Goal: Transaction & Acquisition: Purchase product/service

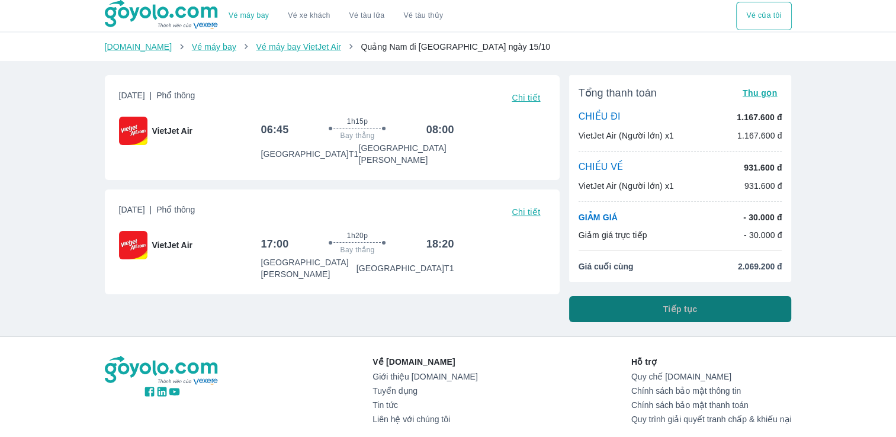
click at [599, 311] on button "Tiếp tục" at bounding box center [680, 309] width 223 height 26
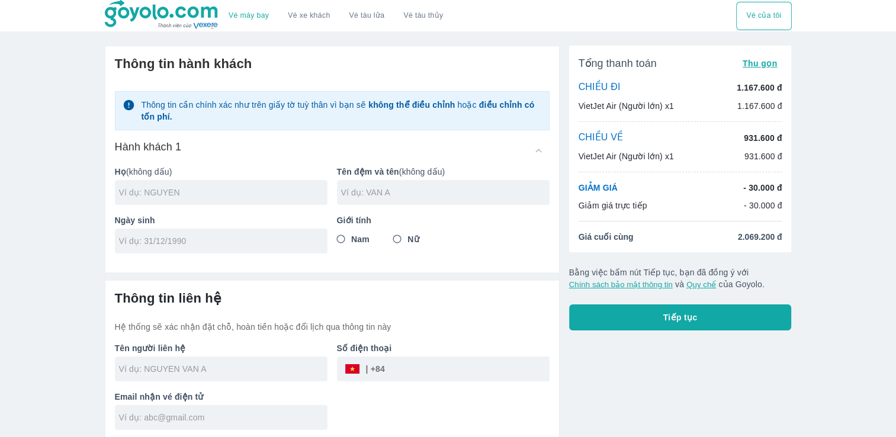
click at [259, 187] on input "text" at bounding box center [223, 193] width 209 height 12
type input "[PERSON_NAME]"
click at [384, 189] on input "text" at bounding box center [445, 193] width 209 height 12
type input "CAM TIEN"
click at [304, 243] on input "tel" at bounding box center [217, 241] width 197 height 12
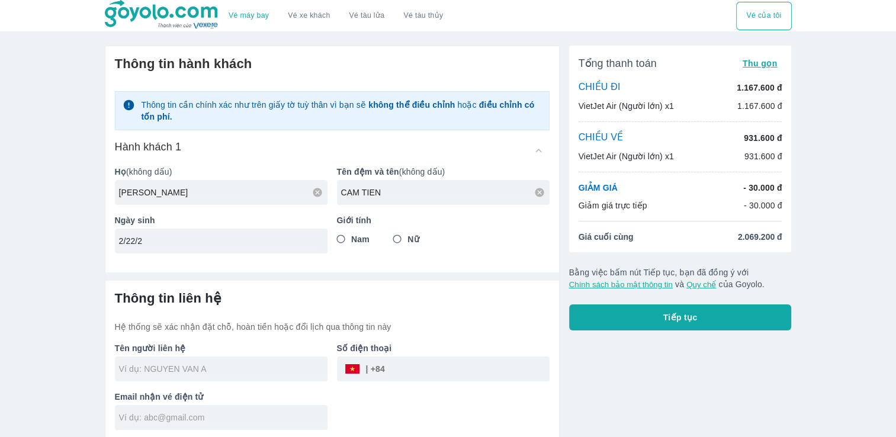
click at [281, 243] on input "2/22/2" at bounding box center [217, 241] width 197 height 12
type input "2"
click at [281, 243] on input "28/" at bounding box center [217, 241] width 197 height 12
type input "[DATE]"
click at [399, 239] on input "Nữ" at bounding box center [397, 239] width 21 height 21
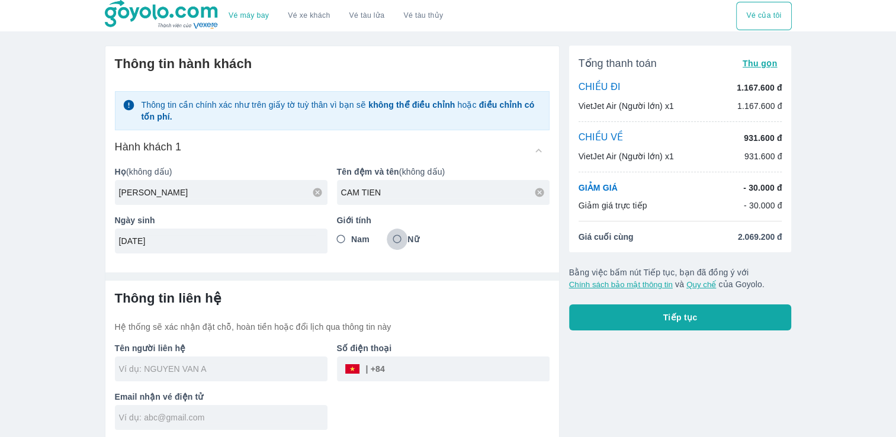
radio input "true"
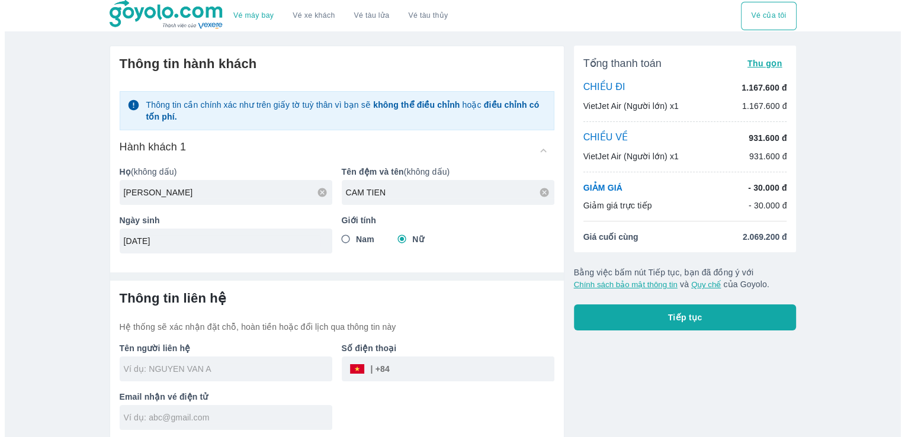
scroll to position [2, 0]
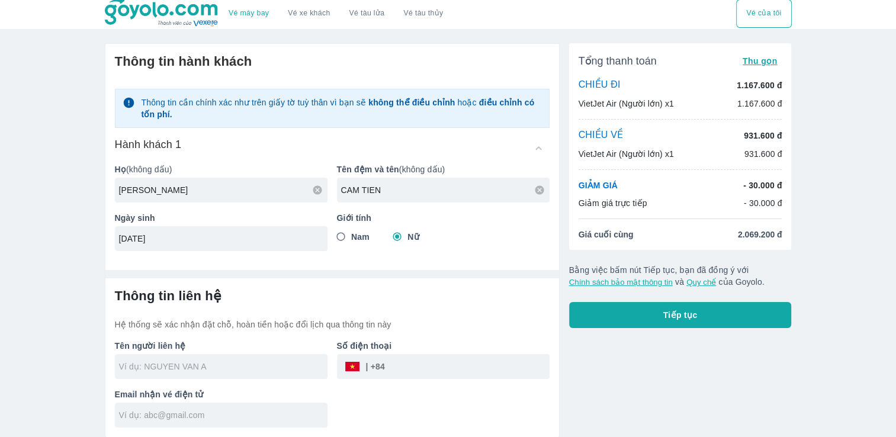
click at [232, 364] on input "text" at bounding box center [223, 367] width 209 height 12
type input "[PERSON_NAME]"
type input "CAM TIEN"
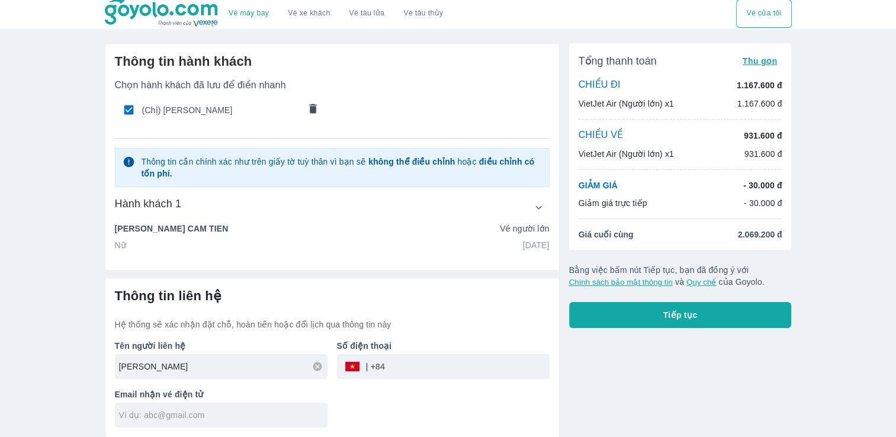
type input "[PERSON_NAME]"
click at [484, 370] on input "tel" at bounding box center [467, 366] width 165 height 28
type input "0375645808"
click at [225, 411] on input "text" at bounding box center [223, 415] width 209 height 12
type input "nguyentienfi2804@gmail.com"
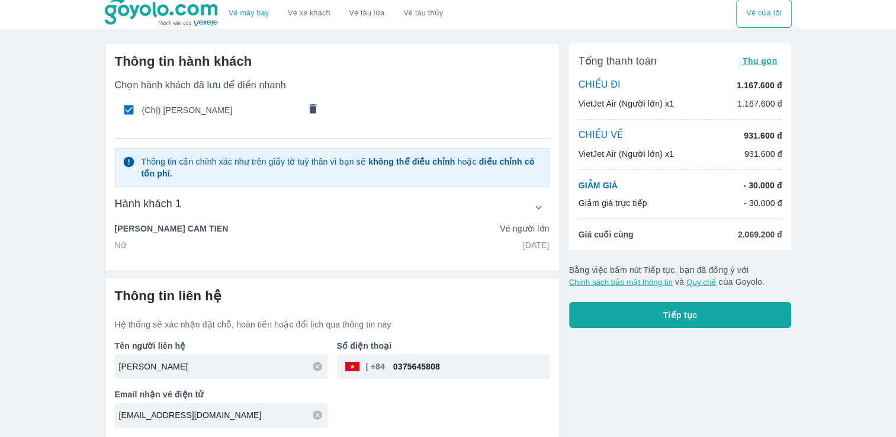
click at [533, 229] on p "Vé người lớn" at bounding box center [524, 229] width 49 height 12
click at [545, 203] on button "button" at bounding box center [538, 207] width 21 height 21
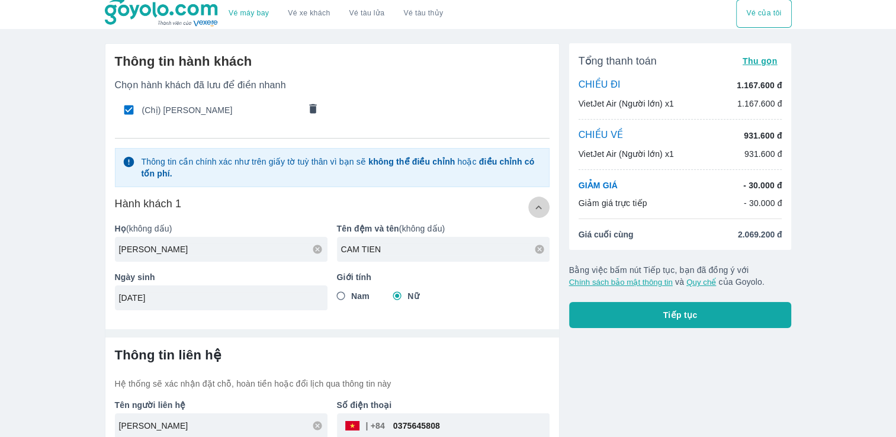
click at [545, 203] on button "button" at bounding box center [538, 207] width 21 height 21
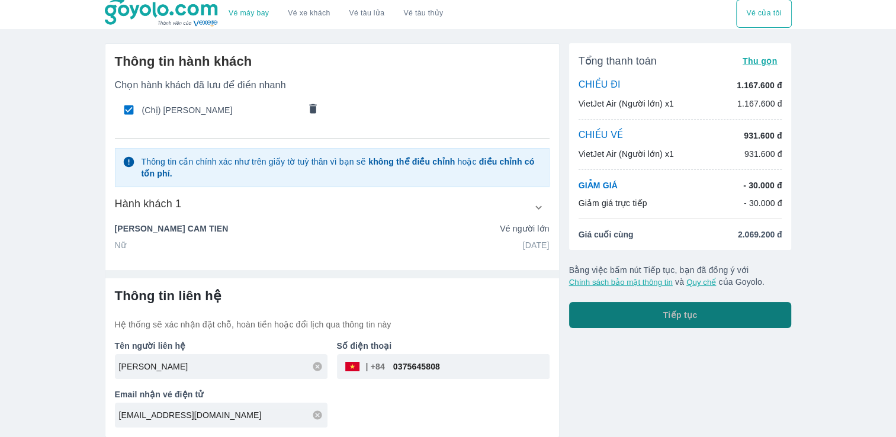
click at [601, 304] on button "Tiếp tục" at bounding box center [680, 315] width 223 height 26
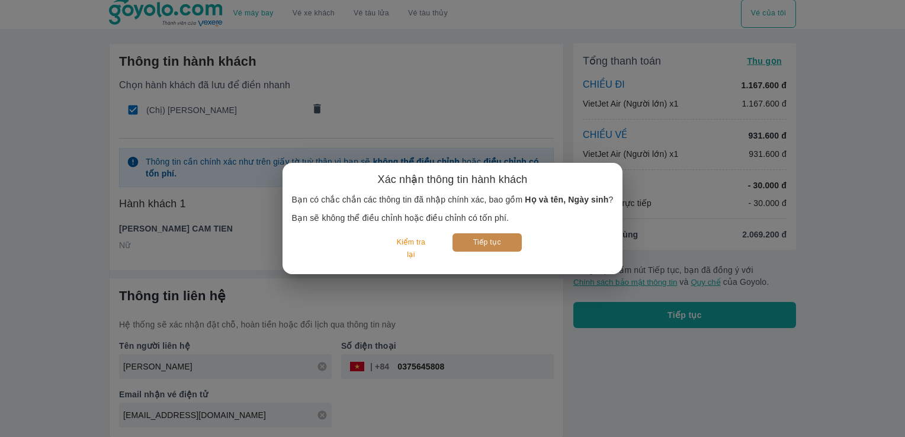
click at [460, 246] on button "Tiếp tục" at bounding box center [487, 242] width 69 height 18
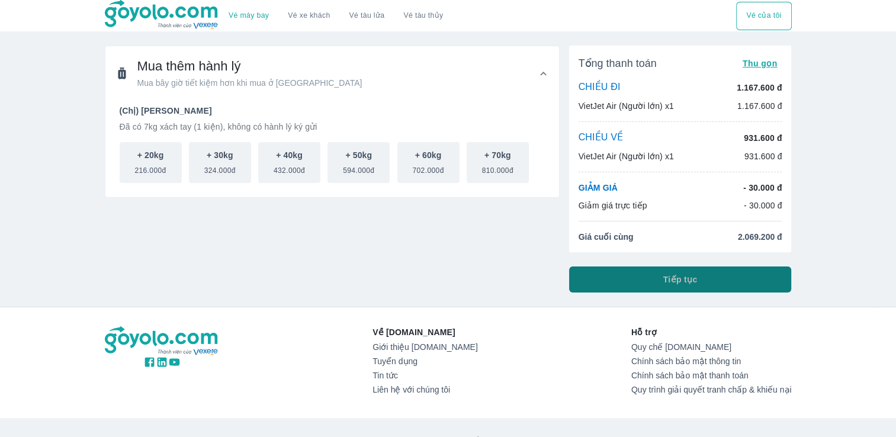
click at [609, 275] on button "Tiếp tục" at bounding box center [680, 280] width 223 height 26
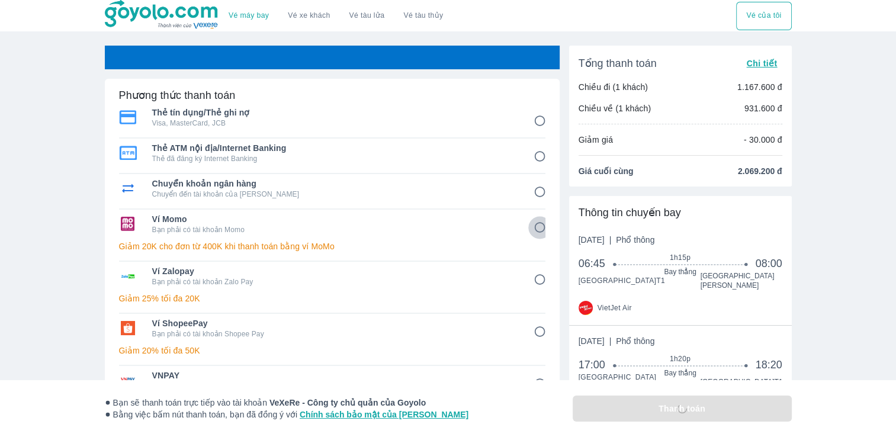
click at [540, 231] on input "4" at bounding box center [539, 227] width 23 height 23
radio input "false"
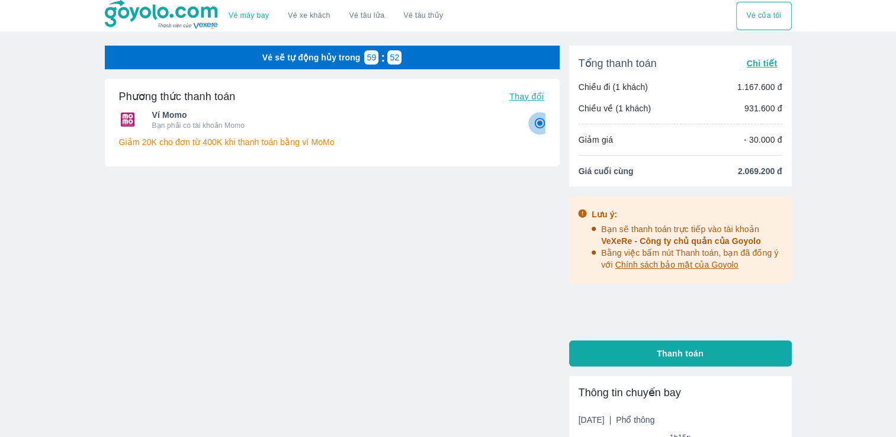
click at [536, 127] on input "4" at bounding box center [539, 123] width 23 height 23
radio input "true"
click at [536, 127] on input "4" at bounding box center [539, 123] width 23 height 23
click at [641, 353] on button "Thanh toán" at bounding box center [680, 354] width 223 height 26
radio input "true"
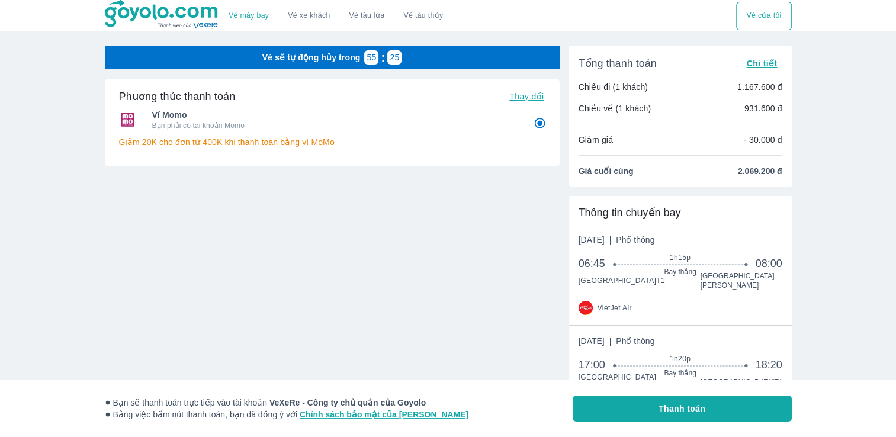
scroll to position [113, 0]
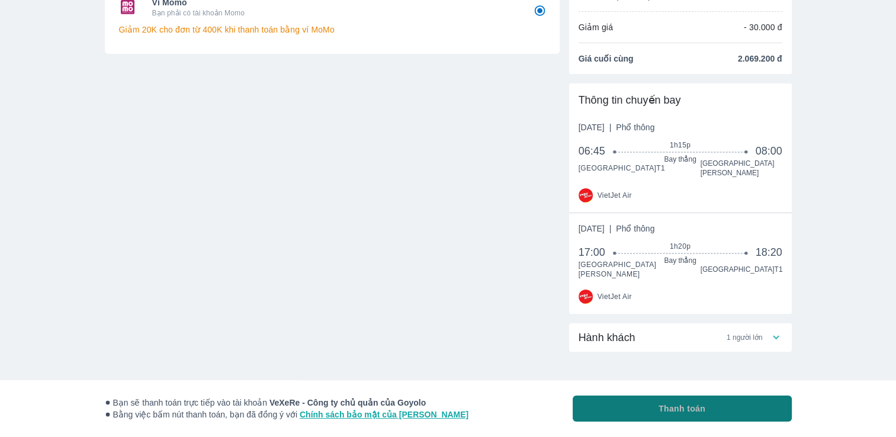
click at [654, 417] on button "Thanh toán" at bounding box center [682, 409] width 219 height 26
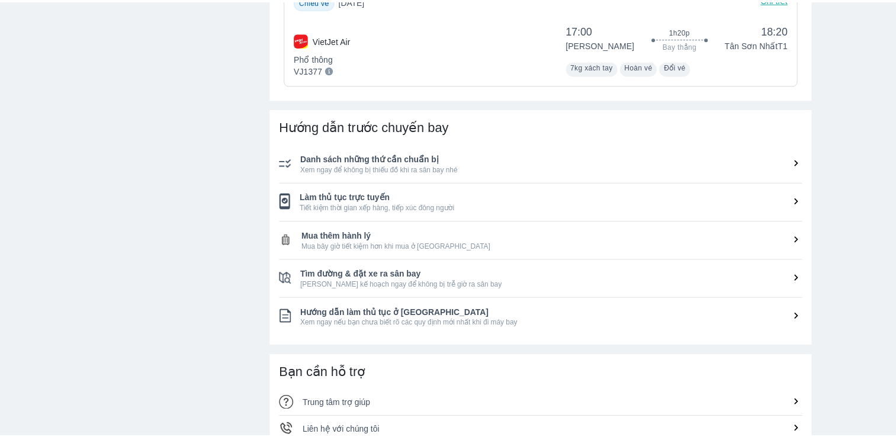
scroll to position [559, 0]
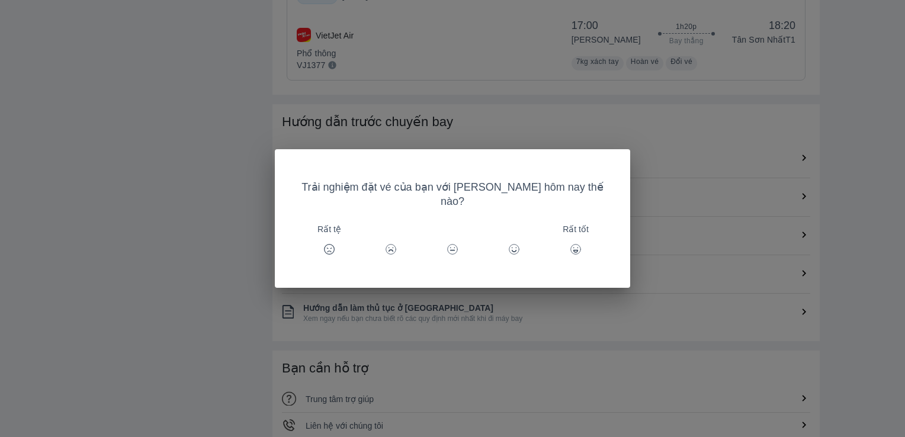
click at [631, 358] on div "Trải nghiệm đặt vé của bạn với Goyolo hôm nay thế nào? Rất tệ Rất tốt" at bounding box center [452, 218] width 905 height 437
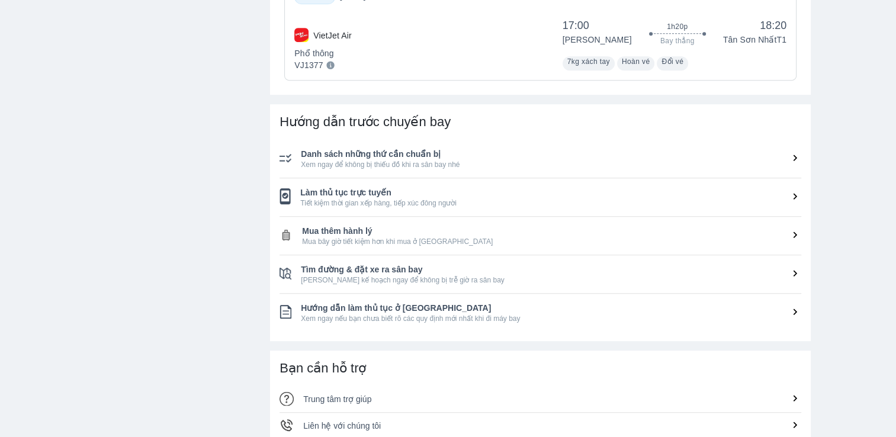
click at [414, 166] on span "Xem ngay để không bị thiếu đồ khi ra sân bay nhé" at bounding box center [551, 164] width 501 height 9
click at [793, 159] on icon at bounding box center [795, 158] width 12 height 12
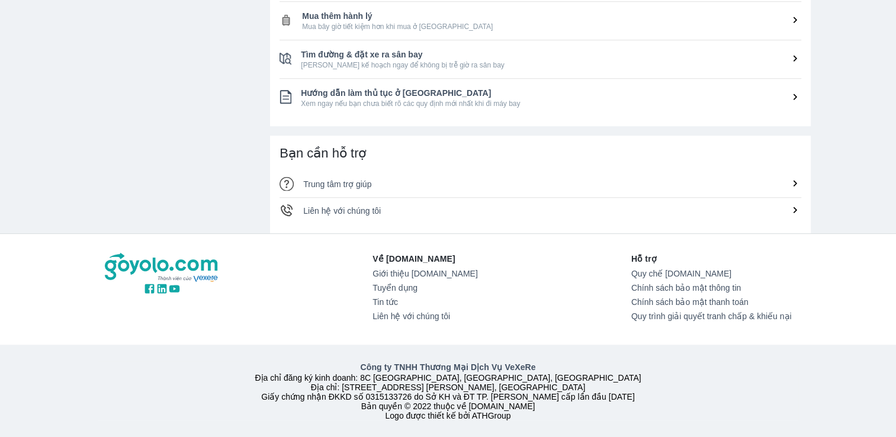
scroll to position [601, 0]
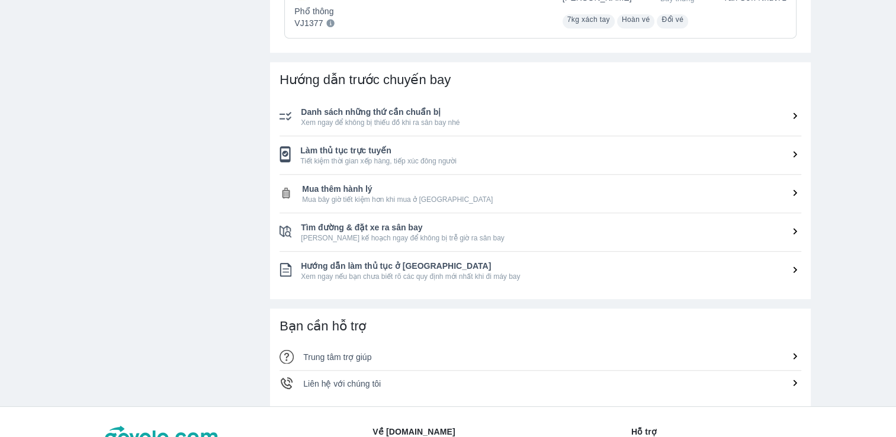
click at [519, 140] on li "Làm thủ tục trực tuyến Tiết kiệm thời gian xếp hàng, tiếp xúc đông người" at bounding box center [541, 155] width 522 height 38
click at [315, 156] on span "Làm thủ tục trực tuyến" at bounding box center [550, 151] width 501 height 12
click at [796, 152] on icon at bounding box center [795, 154] width 12 height 12
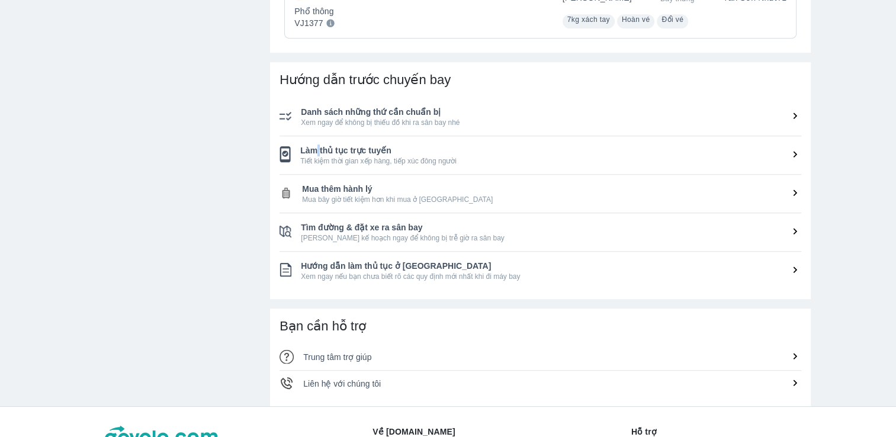
click at [797, 199] on icon at bounding box center [795, 193] width 12 height 12
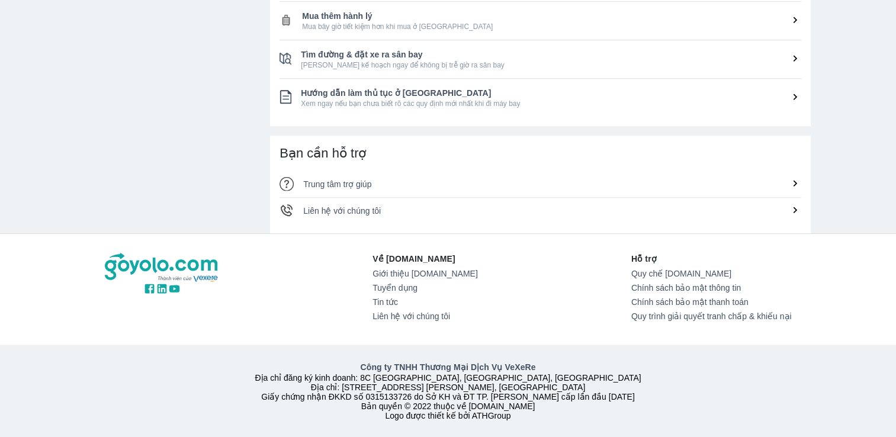
click at [796, 204] on icon at bounding box center [795, 210] width 12 height 12
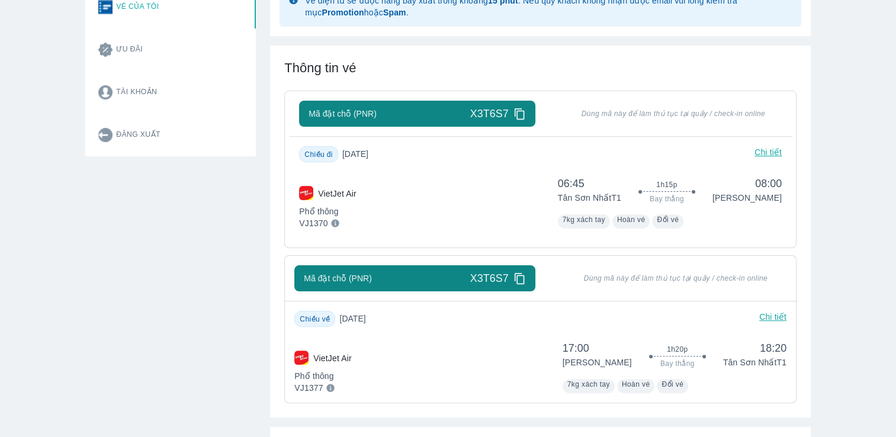
scroll to position [236, 0]
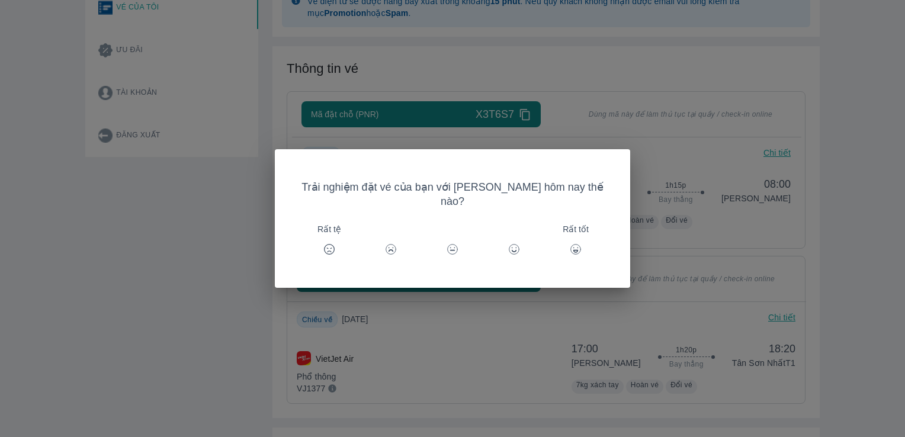
click at [508, 243] on icon at bounding box center [514, 249] width 12 height 12
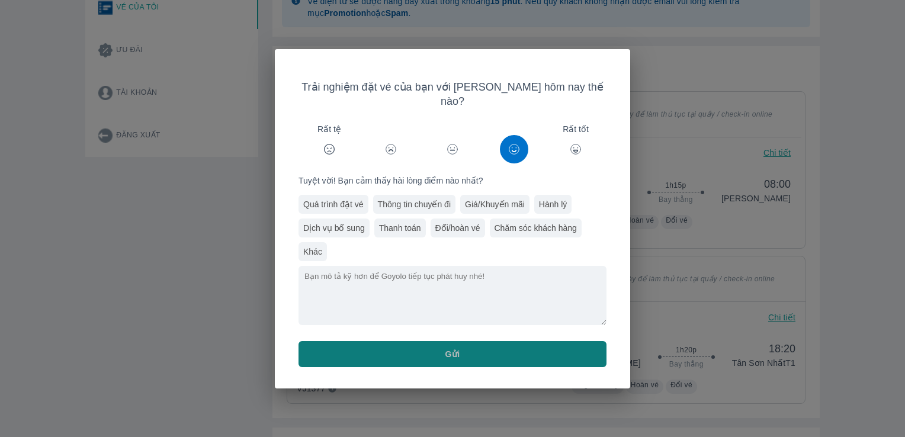
click at [507, 350] on button "Gửi" at bounding box center [453, 354] width 308 height 26
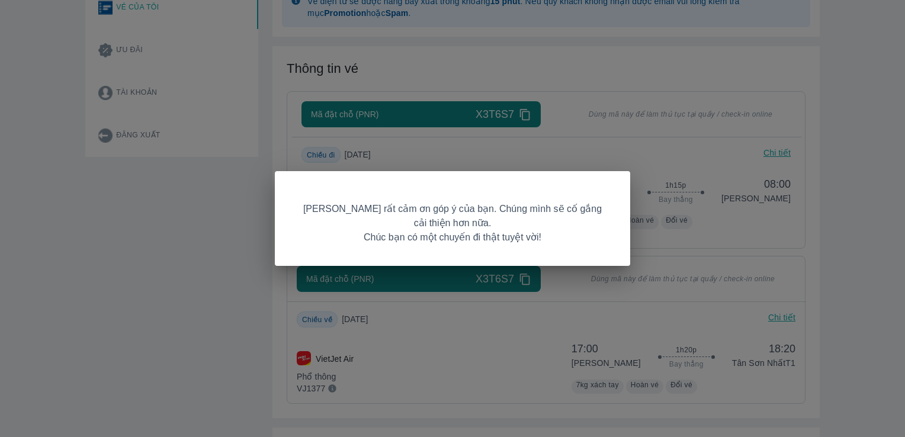
click at [646, 361] on div "Goyolo rất cảm ơn góp ý của bạn. Chúng mình sẽ cố gắng cải thiện hơn nữa. Chúc …" at bounding box center [452, 218] width 905 height 437
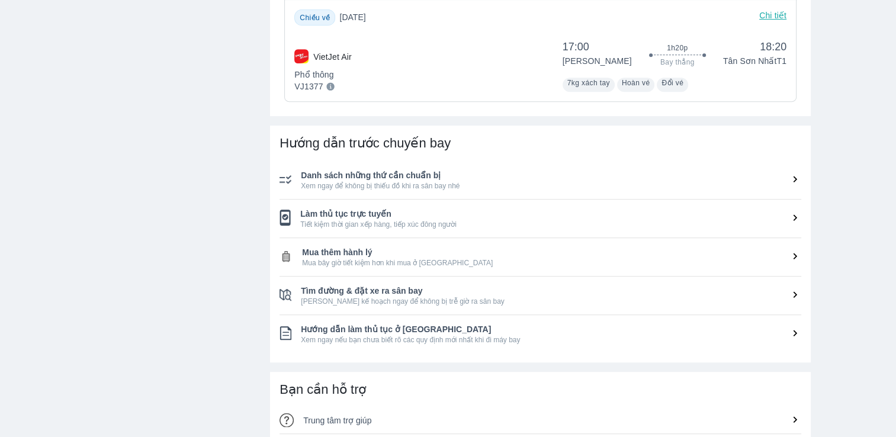
scroll to position [539, 0]
click at [440, 171] on span "Danh sách những thứ cần chuẩn bị" at bounding box center [551, 174] width 501 height 12
click at [347, 172] on span "Danh sách những thứ cần chuẩn bị" at bounding box center [551, 174] width 501 height 12
click at [796, 175] on icon at bounding box center [795, 178] width 12 height 12
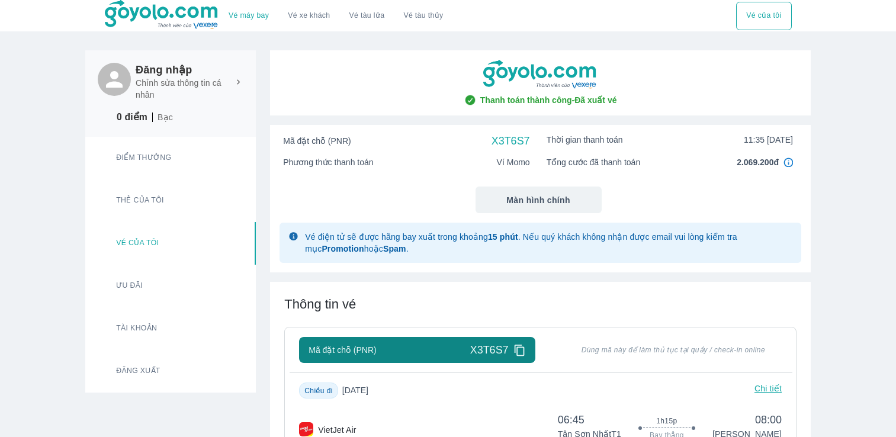
scroll to position [539, 0]
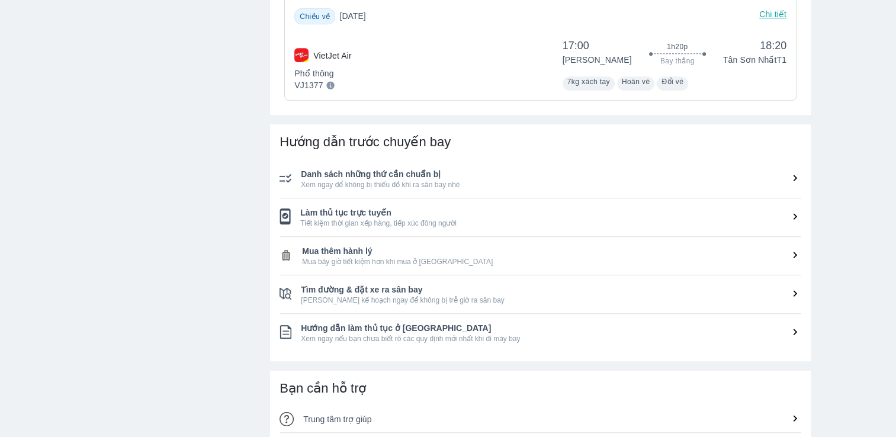
click at [371, 183] on span "Xem ngay để không bị thiếu đồ khi ra sân bay nhé" at bounding box center [551, 184] width 501 height 9
click at [365, 208] on span "Làm thủ tục trực tuyến" at bounding box center [550, 213] width 501 height 12
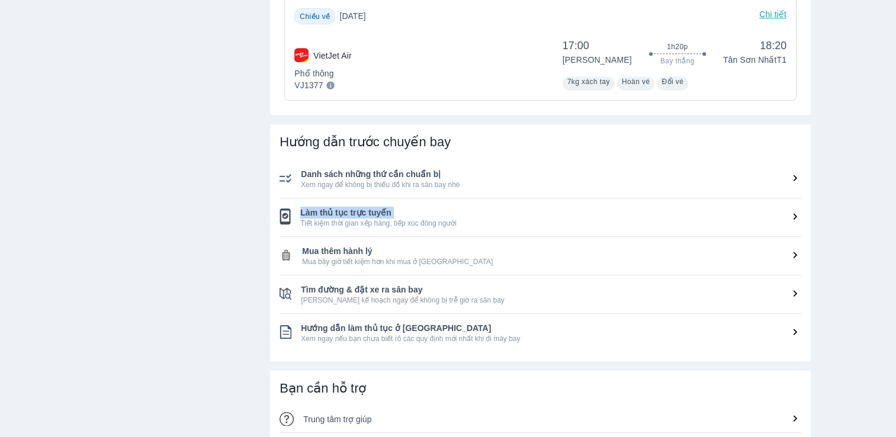
click at [443, 218] on span "Làm thủ tục trực tuyến" at bounding box center [550, 213] width 501 height 12
click at [405, 325] on span "Hướng dẫn làm thủ tục ở [GEOGRAPHIC_DATA]" at bounding box center [551, 328] width 501 height 12
click at [800, 338] on icon at bounding box center [795, 332] width 12 height 12
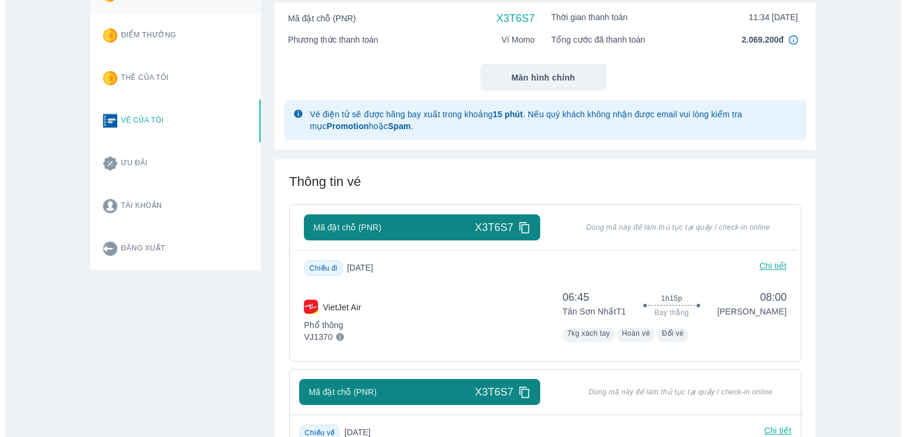
scroll to position [123, 0]
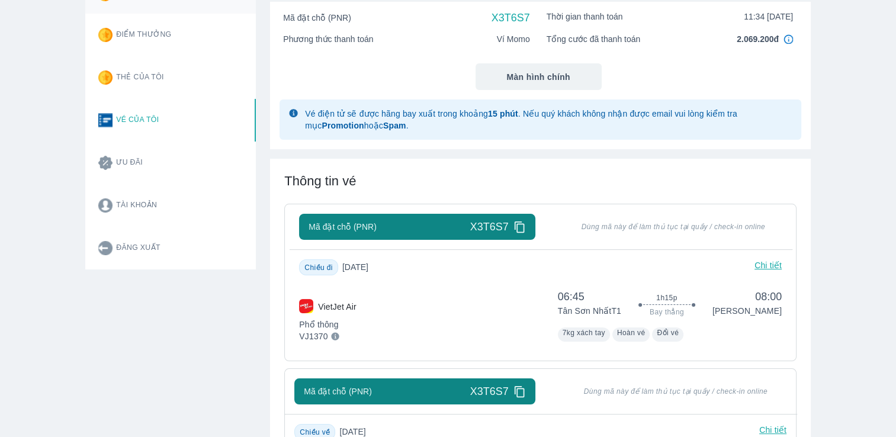
click at [771, 267] on p "Chi tiết" at bounding box center [768, 267] width 27 height 16
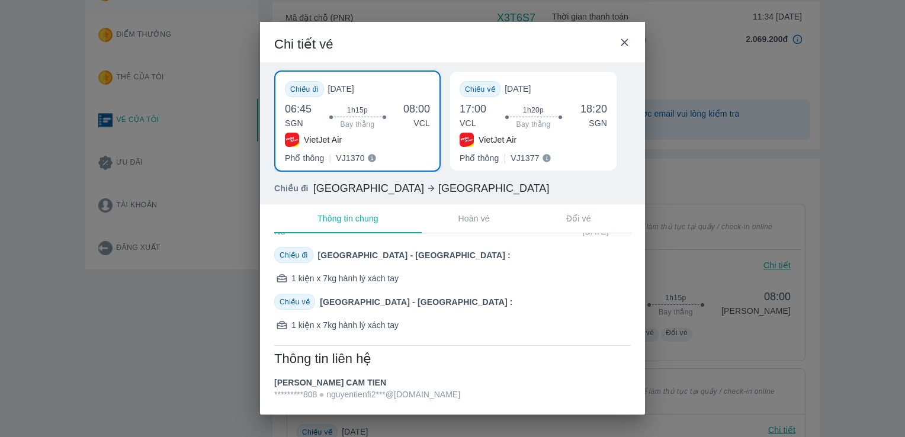
scroll to position [0, 0]
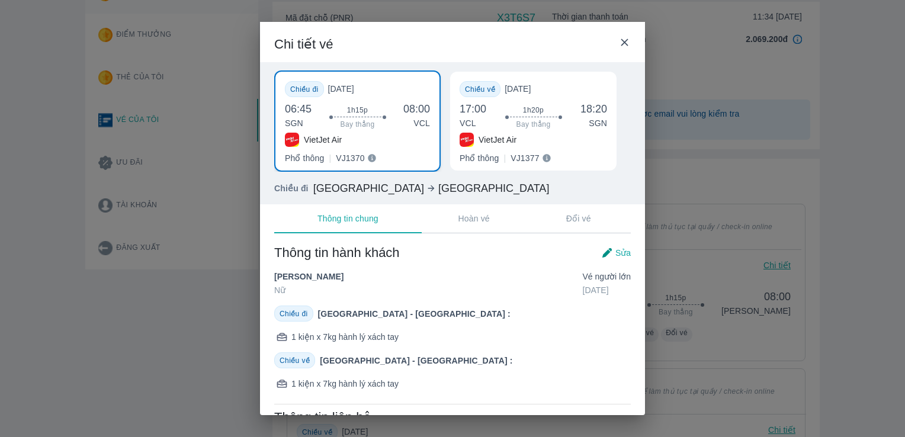
click at [407, 107] on span "08:00" at bounding box center [416, 109] width 27 height 14
click at [539, 108] on span "1h20p" at bounding box center [533, 109] width 21 height 9
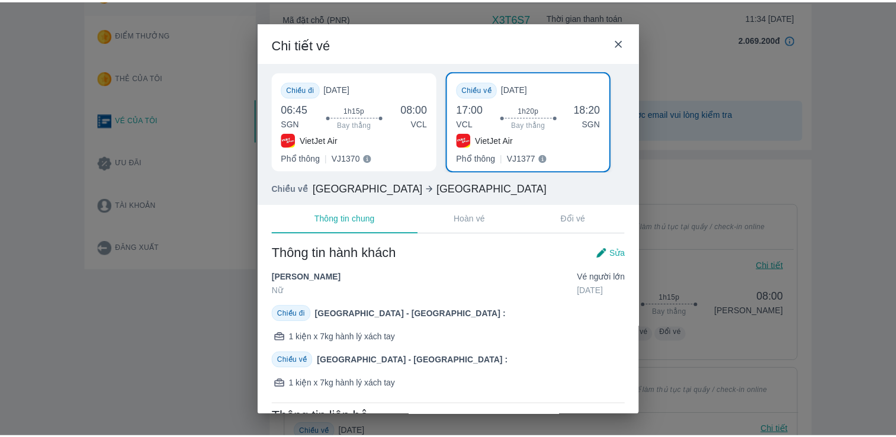
scroll to position [0, 4]
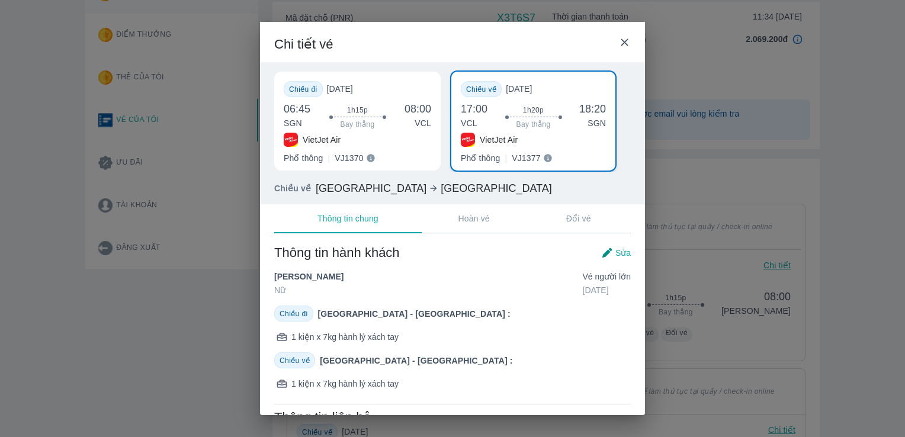
click at [628, 40] on icon at bounding box center [624, 42] width 12 height 12
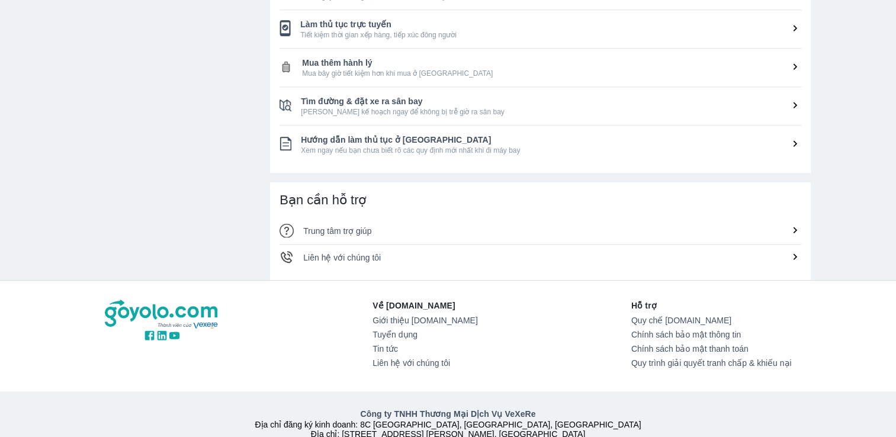
scroll to position [727, 0]
click at [505, 146] on span "Xem ngay nếu bạn chưa biết rõ các quy định mới nhất khi đi máy bay" at bounding box center [551, 150] width 501 height 9
click at [797, 148] on icon at bounding box center [795, 144] width 12 height 12
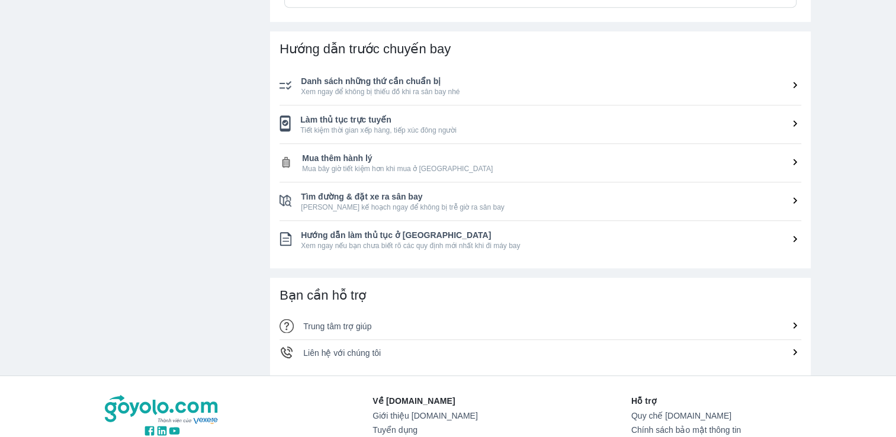
scroll to position [618, 0]
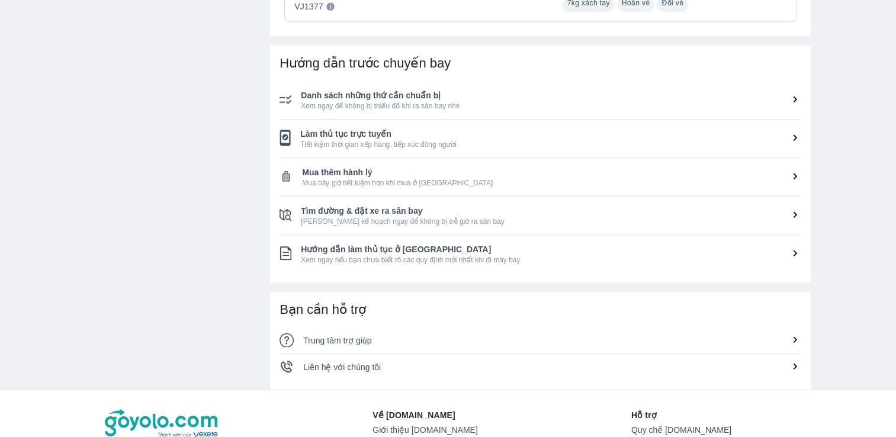
click at [363, 103] on span "Xem ngay để không bị thiếu đồ khi ra sân bay nhé" at bounding box center [551, 105] width 501 height 9
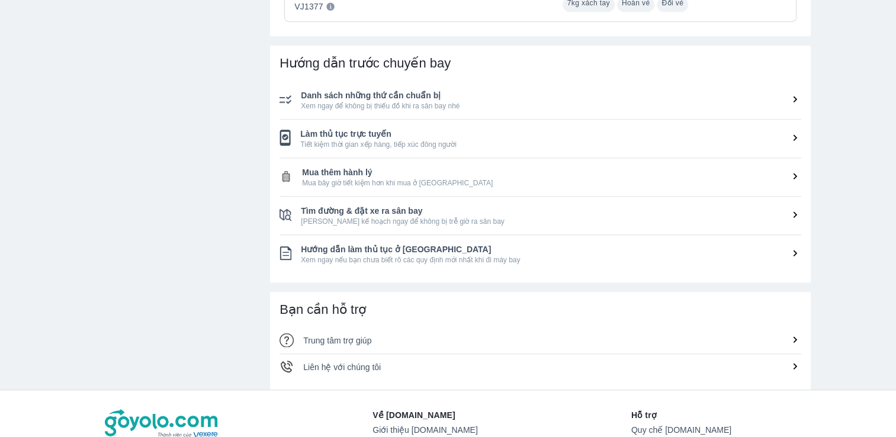
click at [616, 168] on span "Mua thêm hành lý" at bounding box center [551, 172] width 499 height 12
click at [592, 143] on span "Tiết kiệm thời gian xếp hàng, tiếp xúc đông người" at bounding box center [550, 144] width 501 height 9
click at [795, 133] on icon at bounding box center [795, 138] width 12 height 12
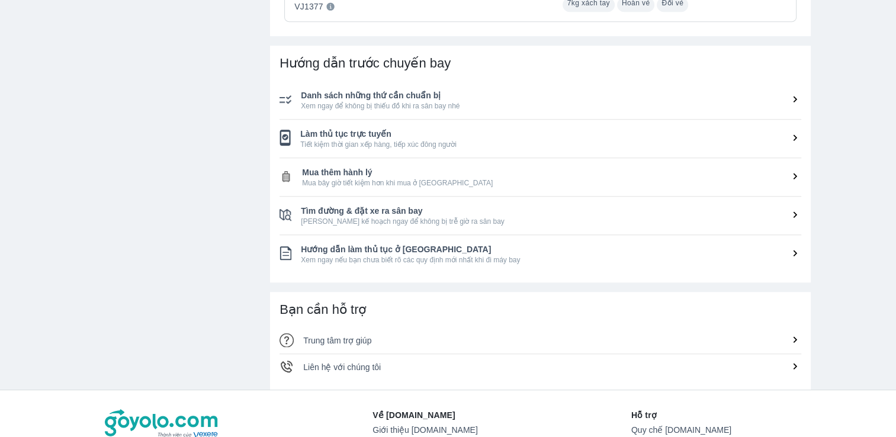
scroll to position [0, 0]
